Goal: Information Seeking & Learning: Check status

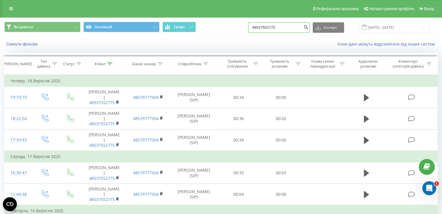
drag, startPoint x: 304, startPoint y: 28, endPoint x: 252, endPoint y: 33, distance: 52.8
click at [252, 33] on div "Всі дзвінки Основний Графік 48537552775 Експорт .csv .xls .xlsx [DATE] - [DATE]" at bounding box center [220, 27] width 433 height 11
paste input "48724720086"
type input "48724720086"
